Goal: Task Accomplishment & Management: Complete application form

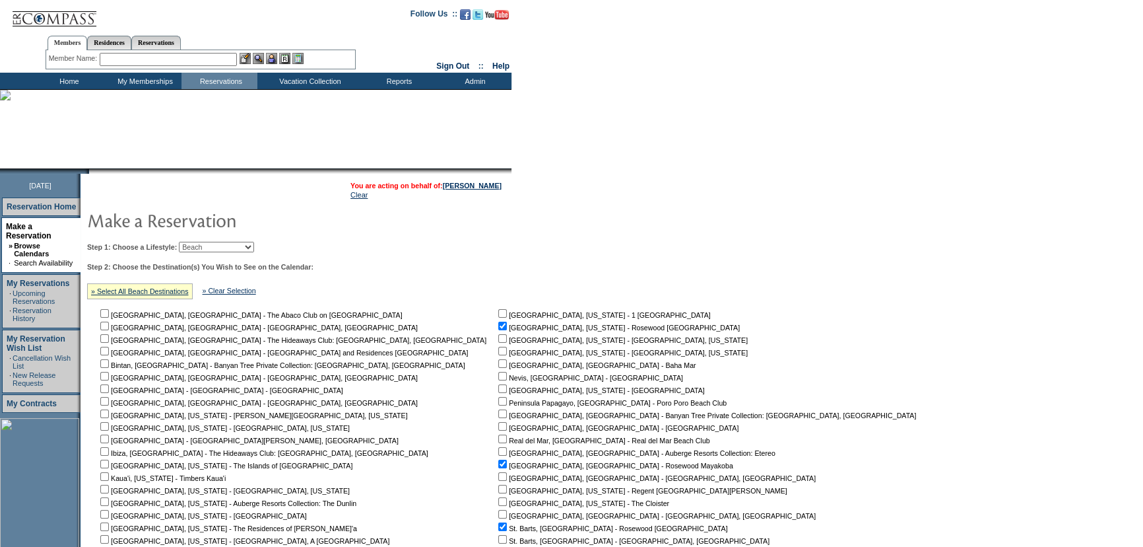
click at [228, 242] on select "Beach Leisure Metropolitan Mountain OIAL for Adventure OIAL for Couples OIAL fo…" at bounding box center [216, 247] width 75 height 11
select select "Metropolitan"
click at [201, 242] on select "Beach Leisure Metropolitan Mountain OIAL for Adventure OIAL for Couples OIAL fo…" at bounding box center [216, 247] width 75 height 11
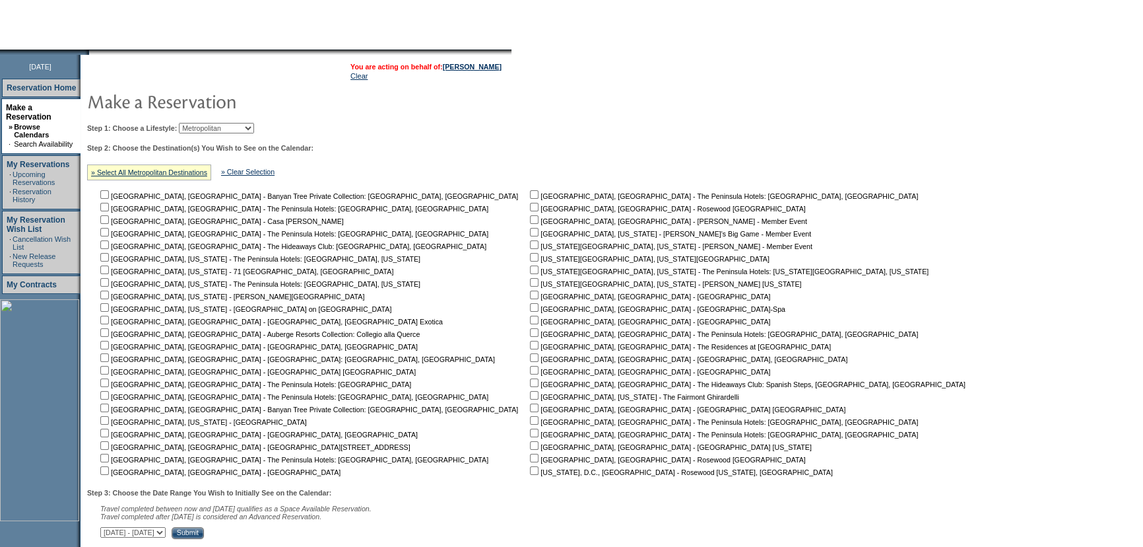
scroll to position [119, 0]
click at [109, 222] on input "checkbox" at bounding box center [104, 219] width 9 height 9
checkbox input "true"
click at [109, 244] on input "checkbox" at bounding box center [104, 244] width 9 height 9
checkbox input "true"
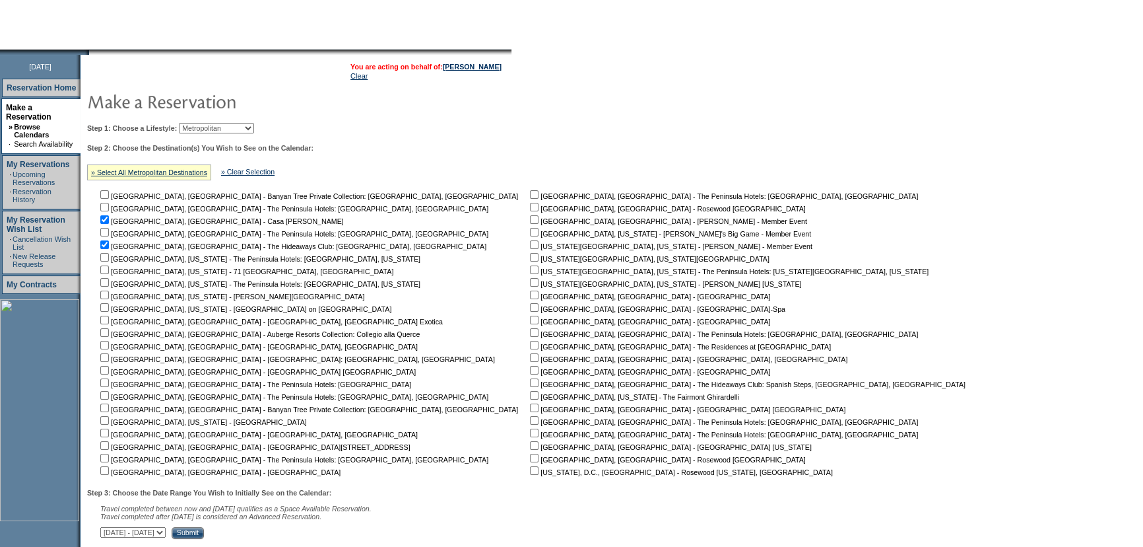
click at [109, 357] on input "checkbox" at bounding box center [104, 357] width 9 height 9
checkbox input "true"
click at [109, 449] on input "checkbox" at bounding box center [104, 445] width 9 height 9
checkbox input "true"
click at [109, 469] on input "checkbox" at bounding box center [104, 470] width 9 height 9
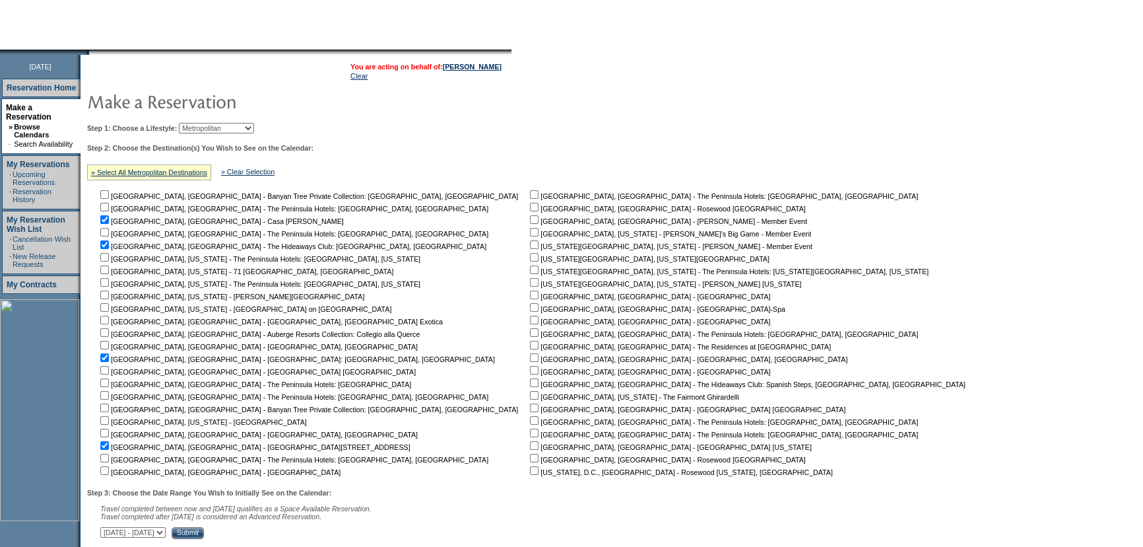
checkbox input "true"
click at [530, 207] on input "checkbox" at bounding box center [534, 207] width 9 height 9
checkbox input "true"
click at [530, 307] on input "checkbox" at bounding box center [534, 307] width 9 height 9
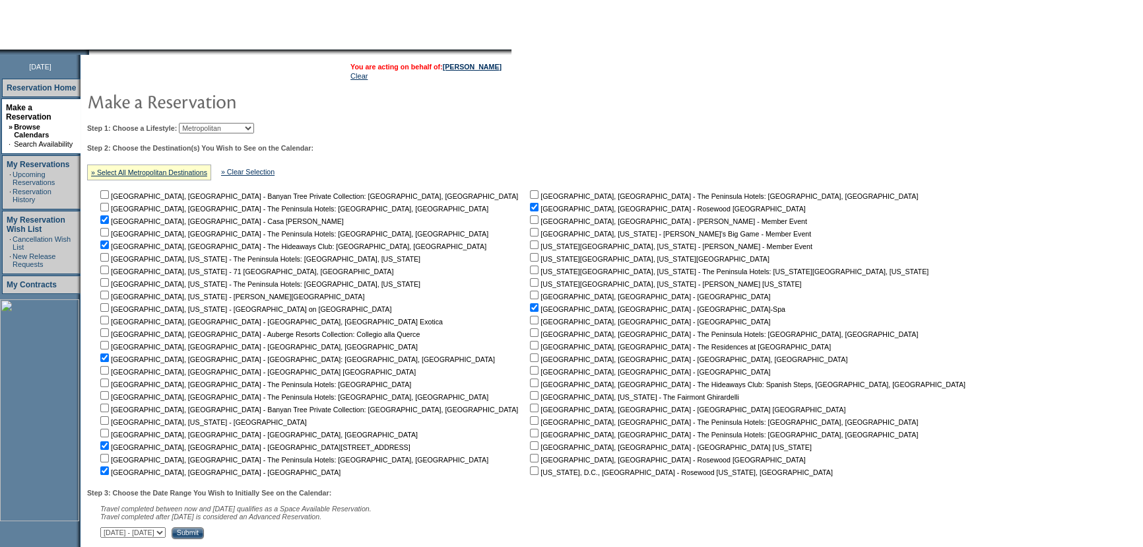
checkbox input "false"
click at [530, 319] on input "checkbox" at bounding box center [534, 320] width 9 height 9
checkbox input "true"
click at [530, 348] on input "checkbox" at bounding box center [534, 345] width 9 height 9
checkbox input "true"
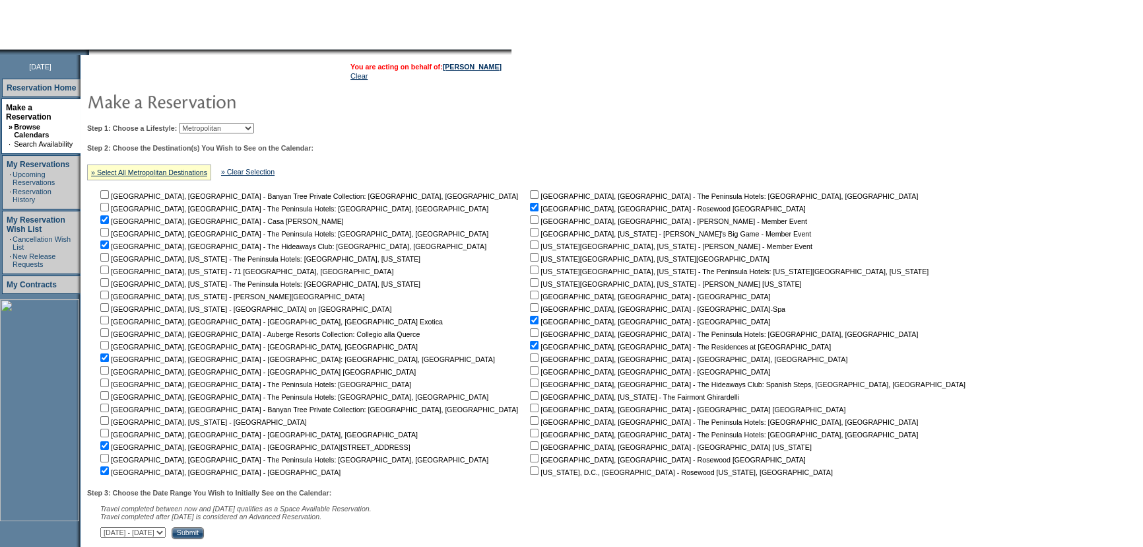
click at [530, 371] on input "checkbox" at bounding box center [534, 370] width 9 height 9
checkbox input "true"
click at [527, 453] on td "[GEOGRAPHIC_DATA], [GEOGRAPHIC_DATA] - The Peninsula Hotels: [GEOGRAPHIC_DATA],…" at bounding box center [750, 332] width 446 height 288
click at [530, 458] on input "checkbox" at bounding box center [534, 457] width 9 height 9
checkbox input "true"
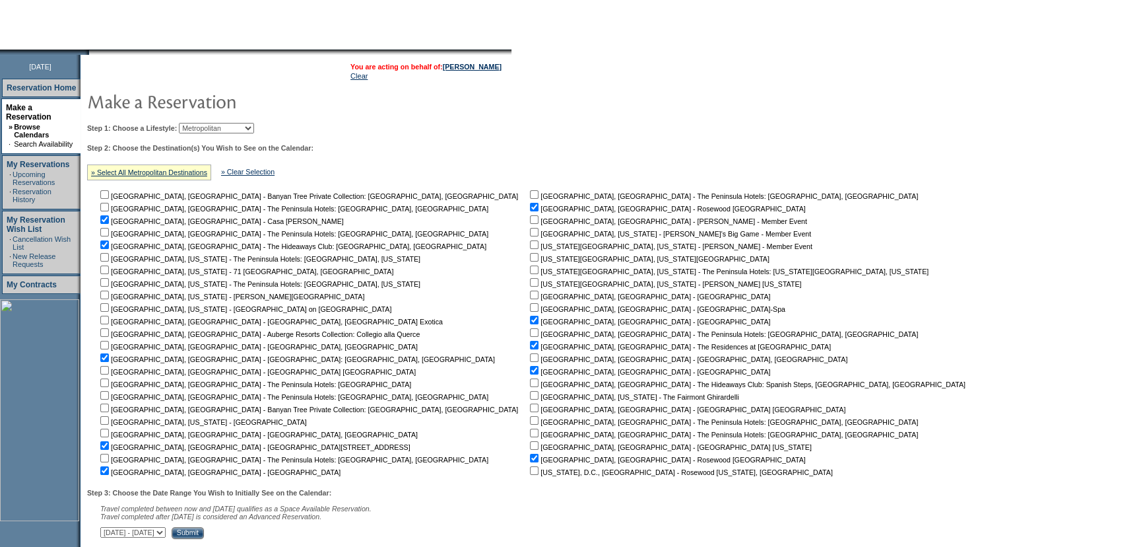
click at [204, 535] on input "Submit" at bounding box center [188, 533] width 32 height 12
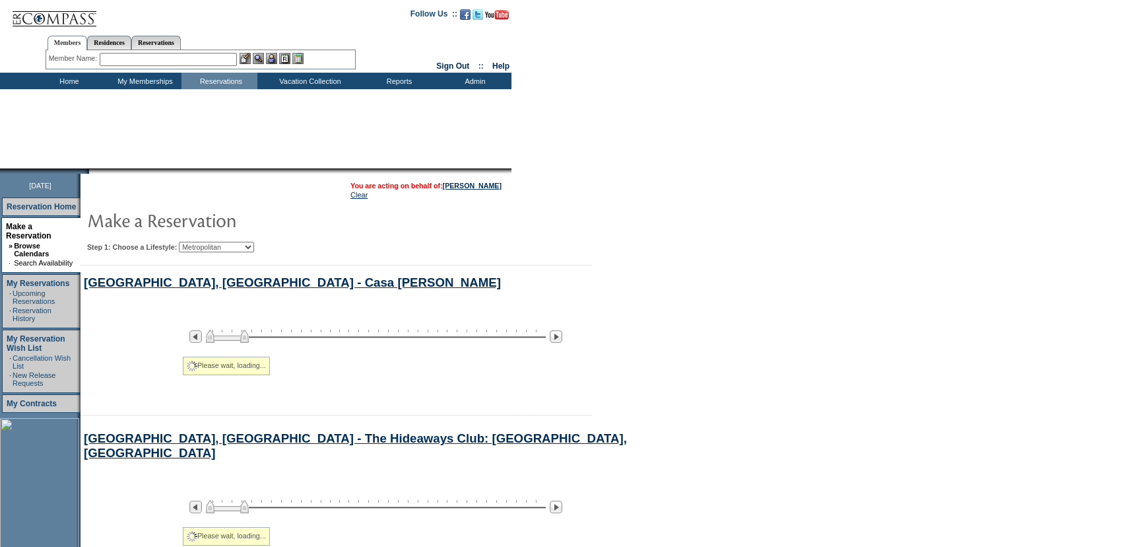
select select "Metropolitan"
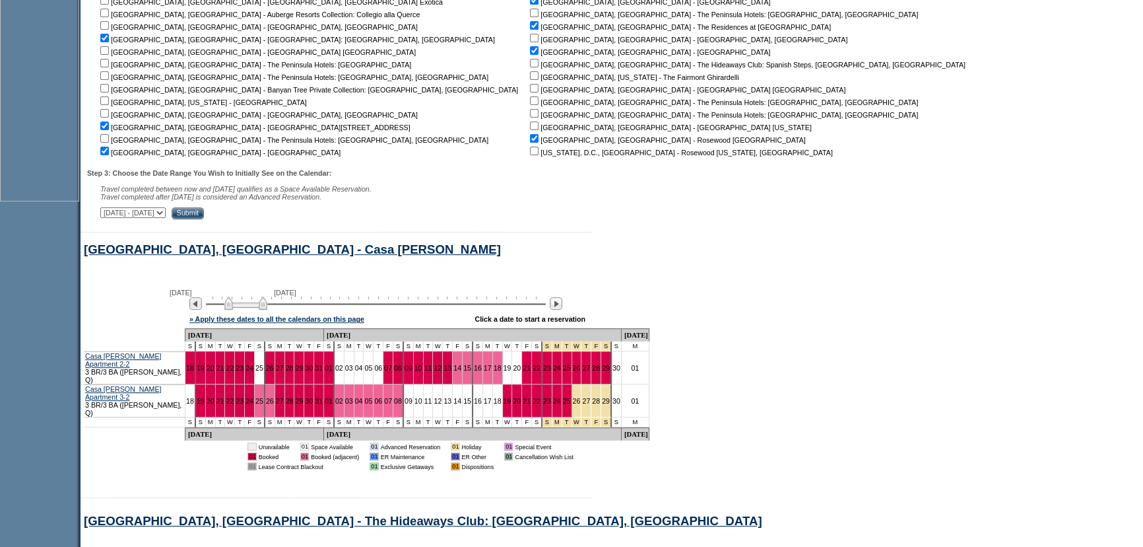
scroll to position [263, 0]
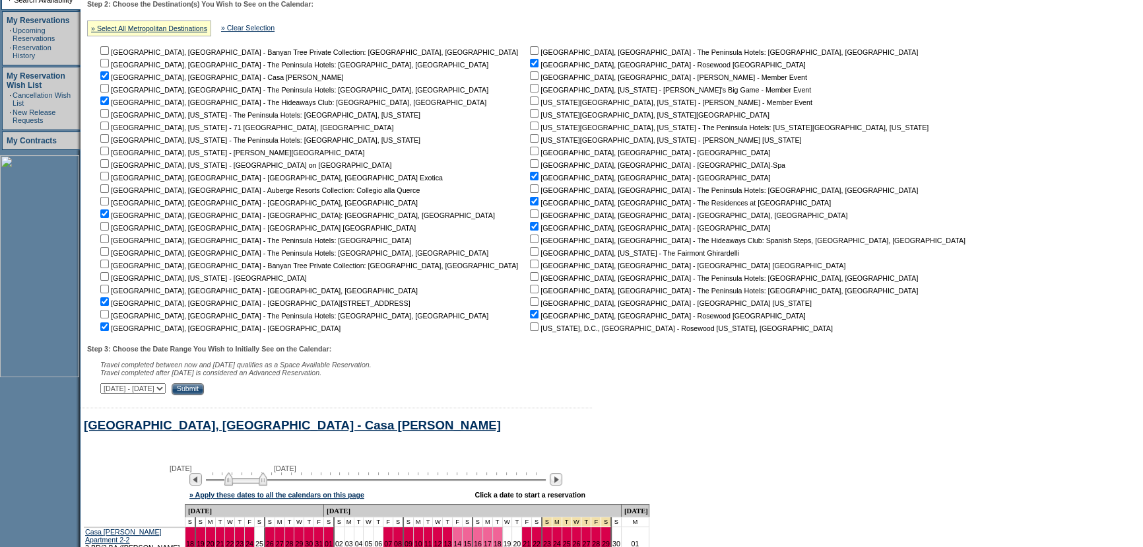
click at [108, 103] on input "checkbox" at bounding box center [104, 100] width 9 height 9
checkbox input "false"
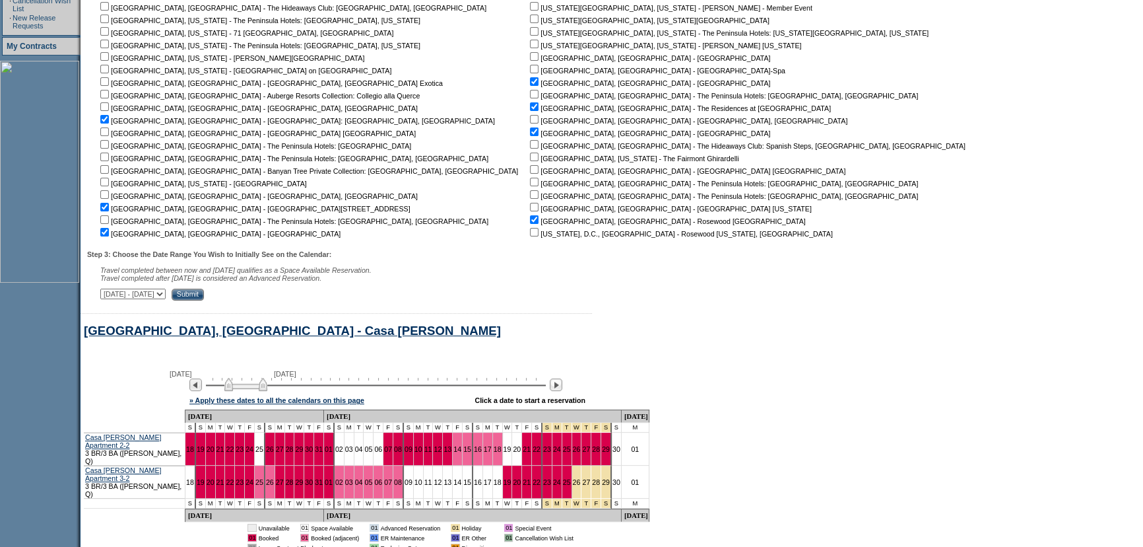
scroll to position [203, 0]
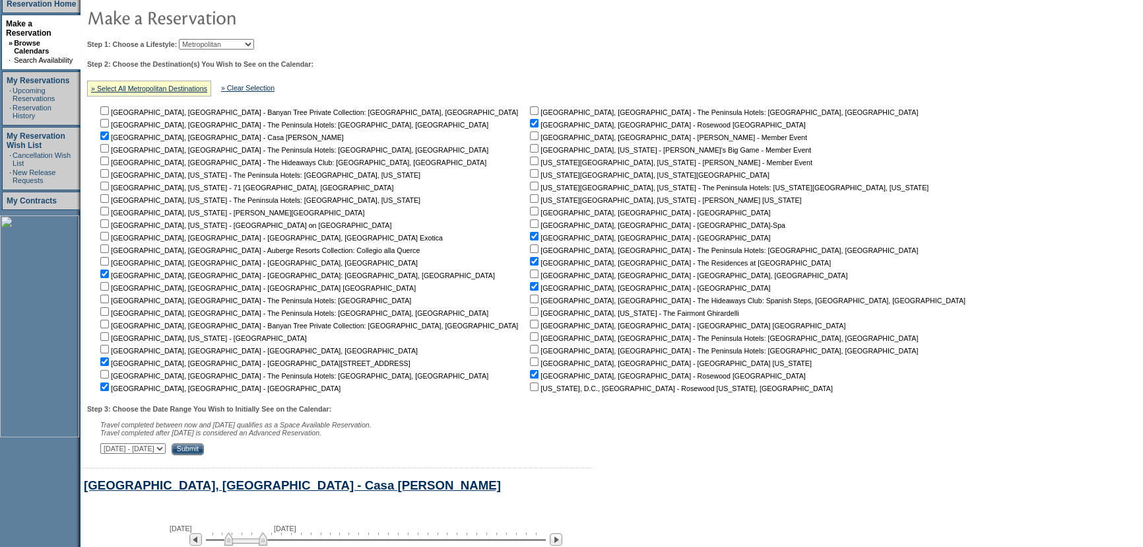
click at [109, 275] on input "checkbox" at bounding box center [104, 273] width 9 height 9
checkbox input "false"
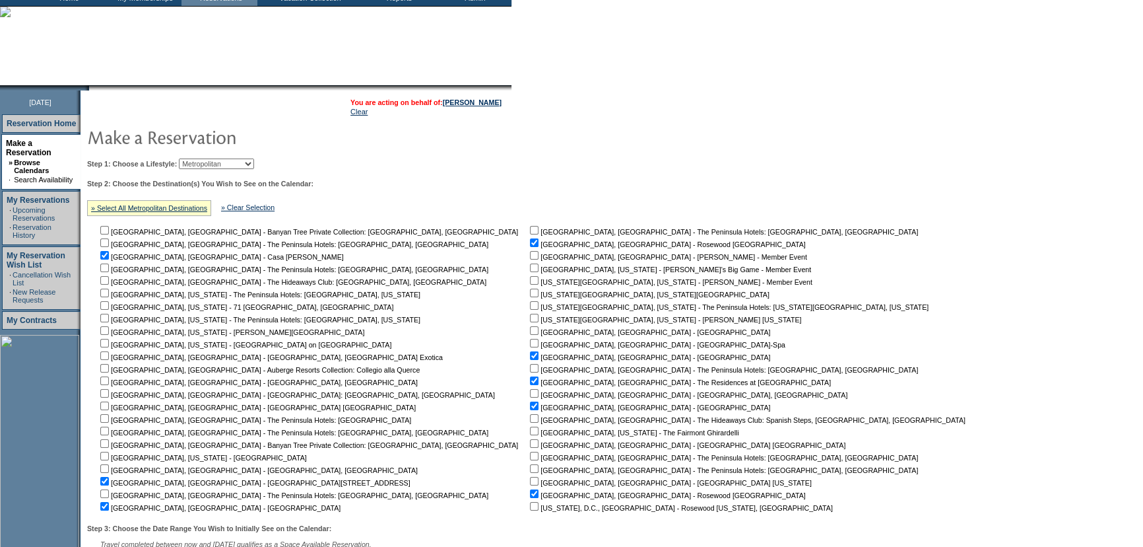
scroll to position [0, 0]
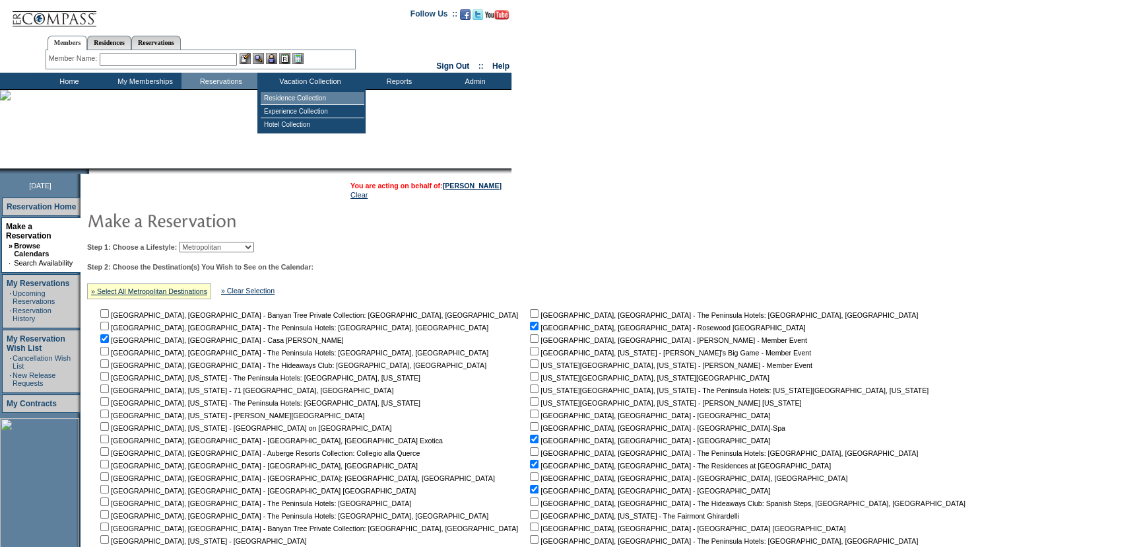
click at [296, 98] on td "Residence Collection" at bounding box center [313, 98] width 104 height 13
